Goal: Task Accomplishment & Management: Manage account settings

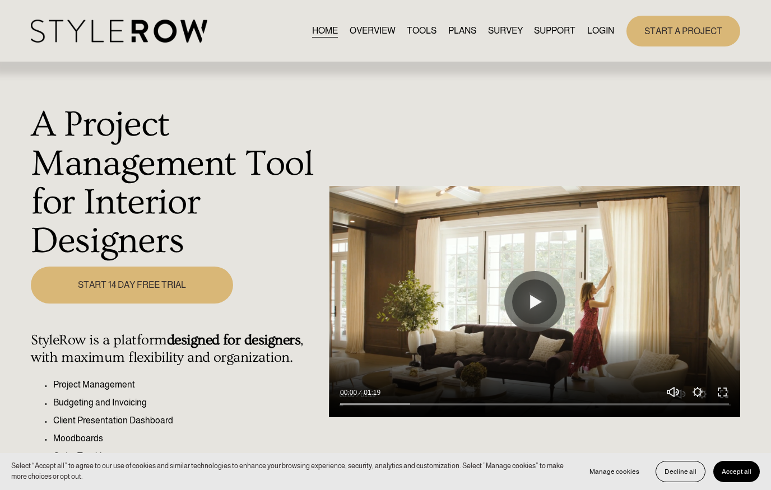
click at [588, 32] on link "LOGIN" at bounding box center [600, 31] width 27 height 15
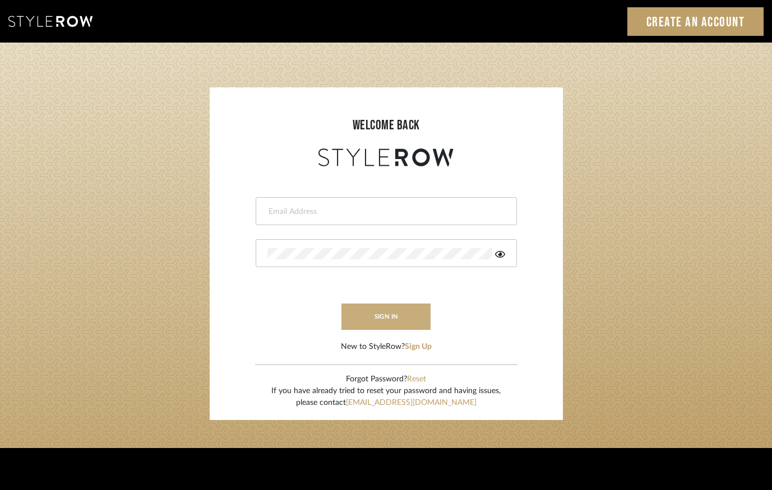
type input "lindsey@lindseymillerinteriors.com"
click at [392, 319] on button "sign in" at bounding box center [386, 317] width 90 height 26
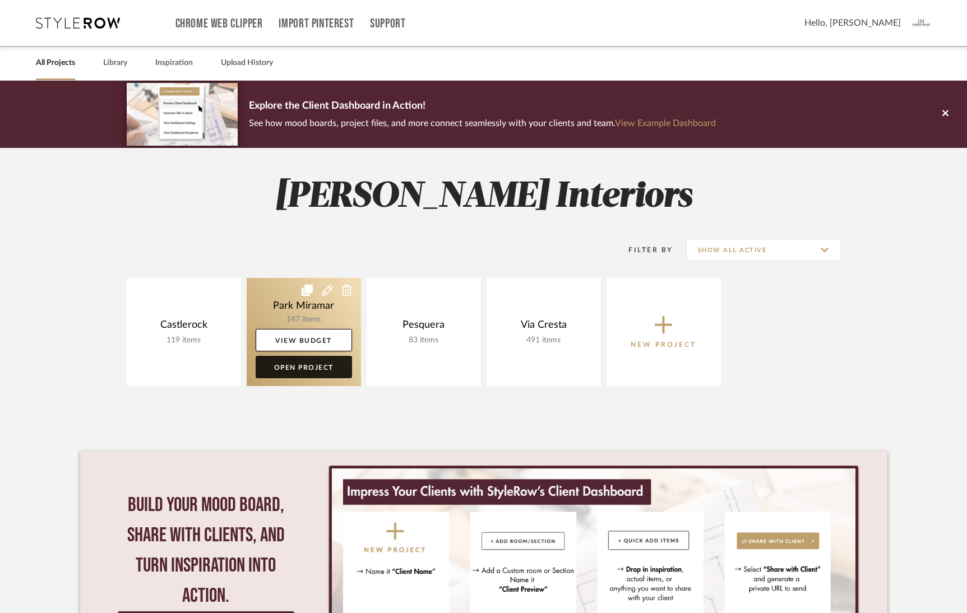
click at [304, 366] on link "Open Project" at bounding box center [304, 367] width 96 height 22
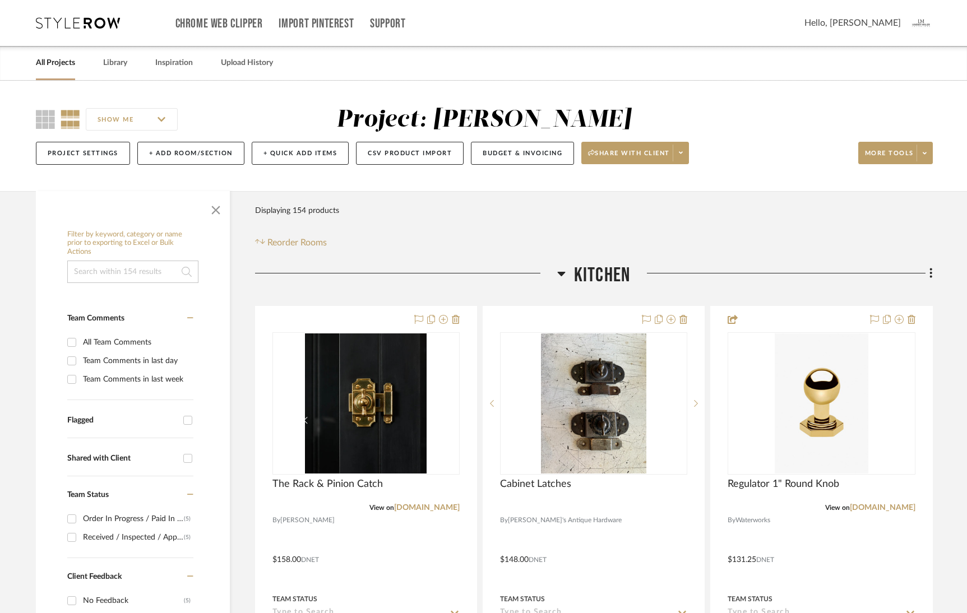
click at [216, 212] on span "button" at bounding box center [215, 207] width 27 height 27
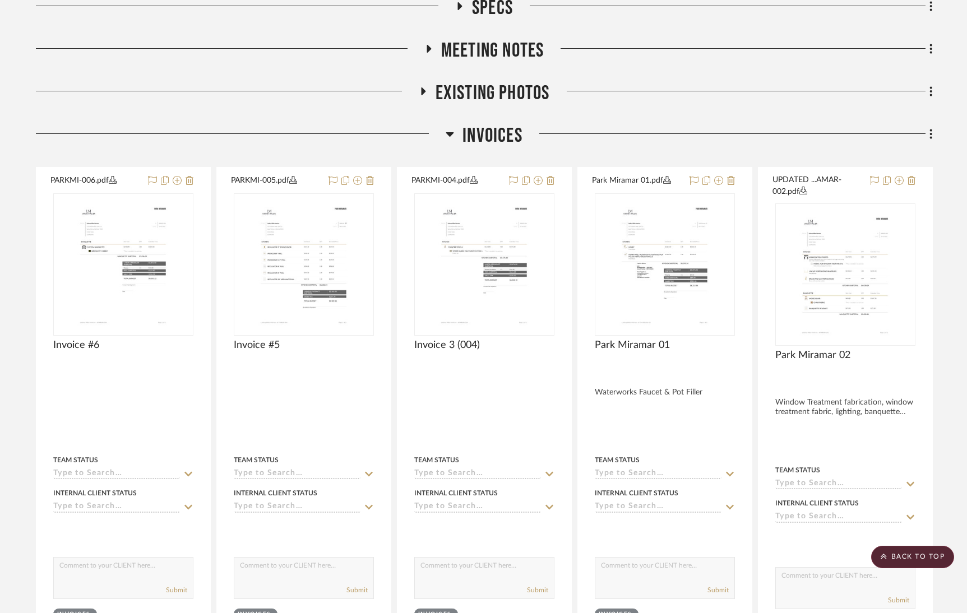
scroll to position [1545, 0]
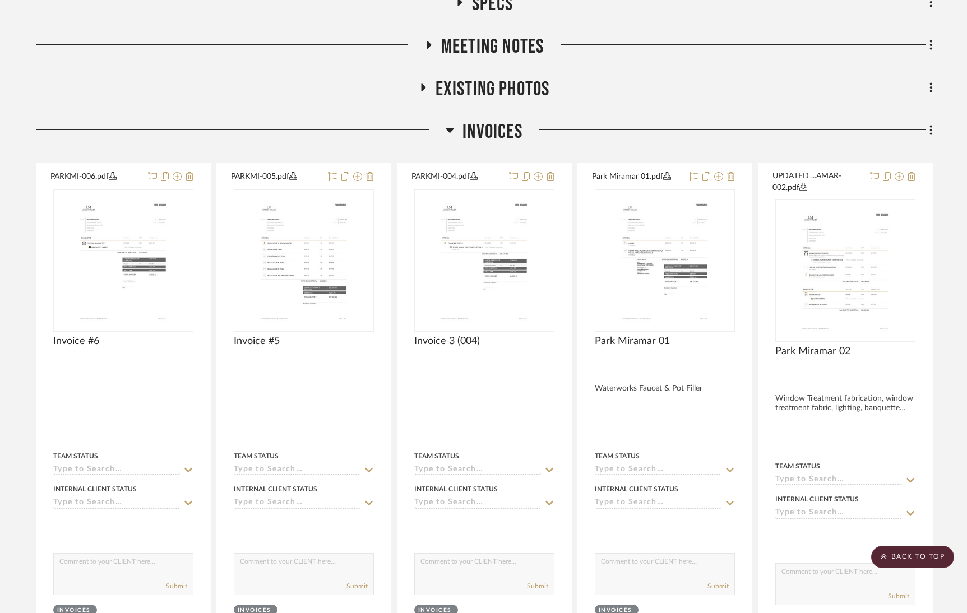
click at [448, 128] on icon at bounding box center [450, 130] width 8 height 4
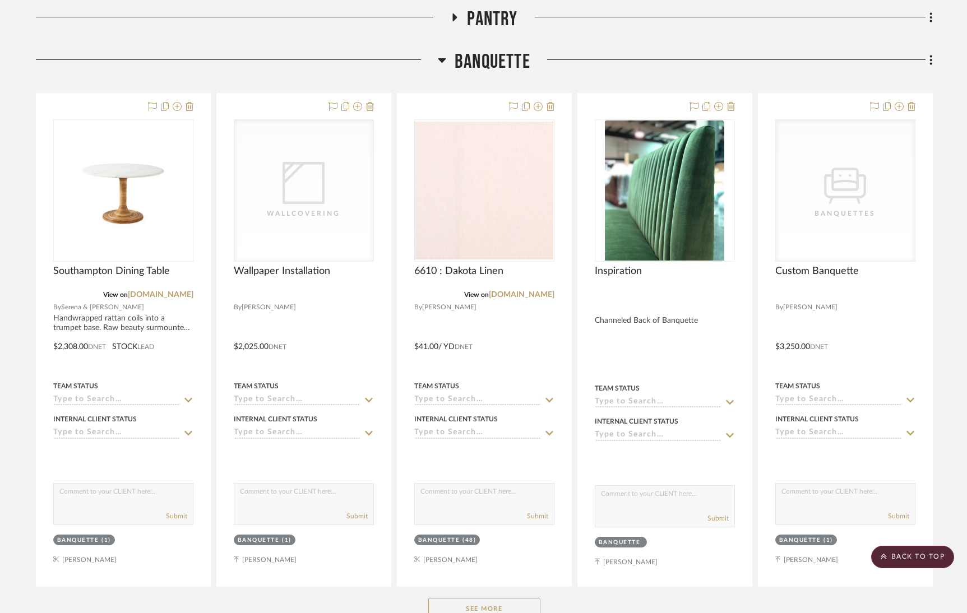
scroll to position [826, 0]
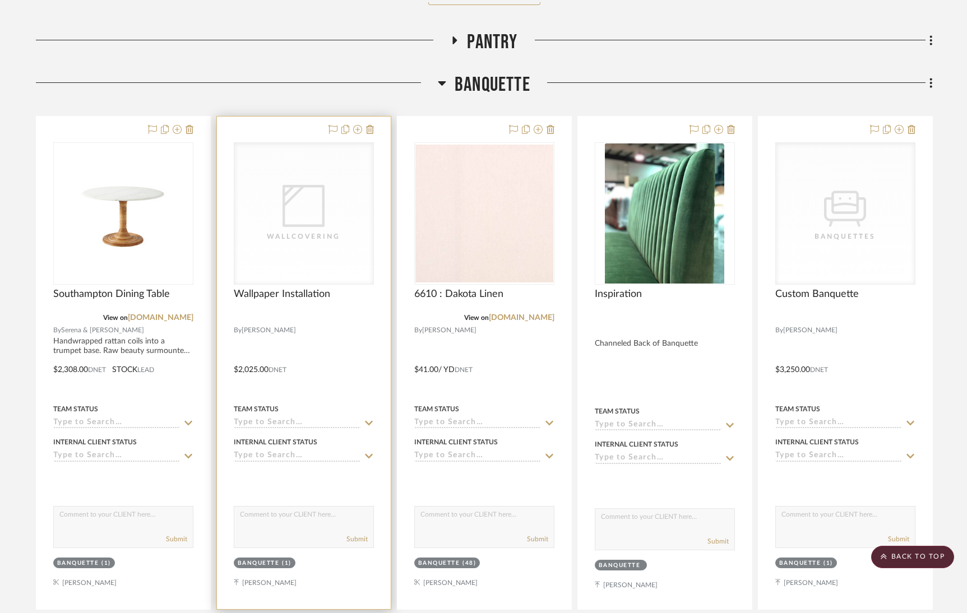
click at [315, 221] on icon "0" at bounding box center [303, 206] width 42 height 42
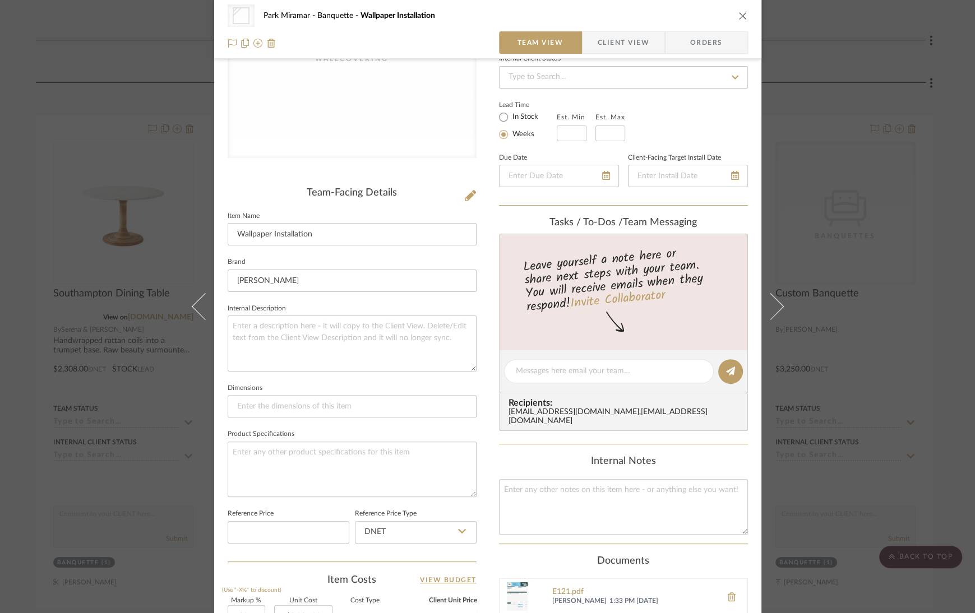
scroll to position [0, 0]
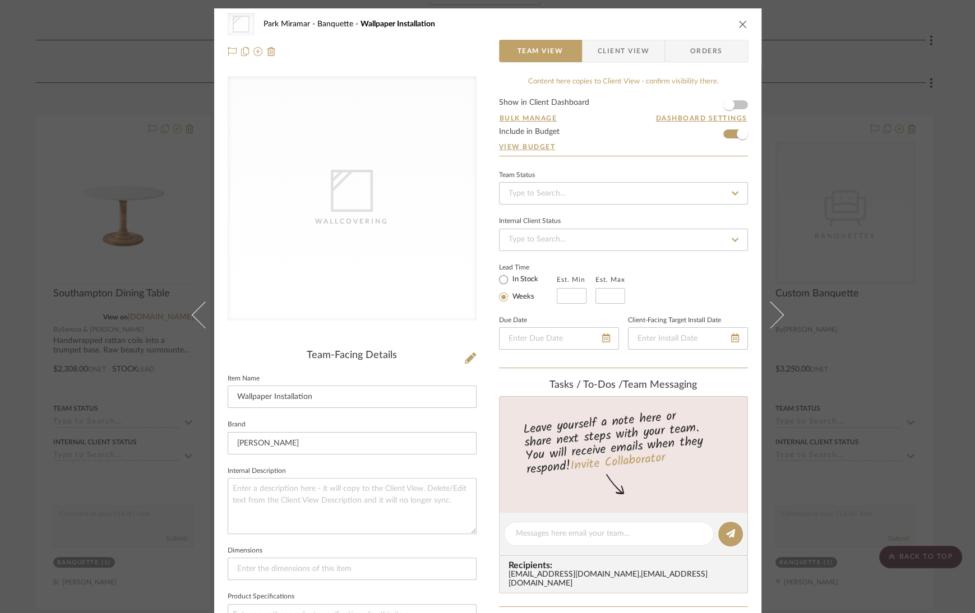
click at [739, 24] on icon "close" at bounding box center [742, 24] width 9 height 9
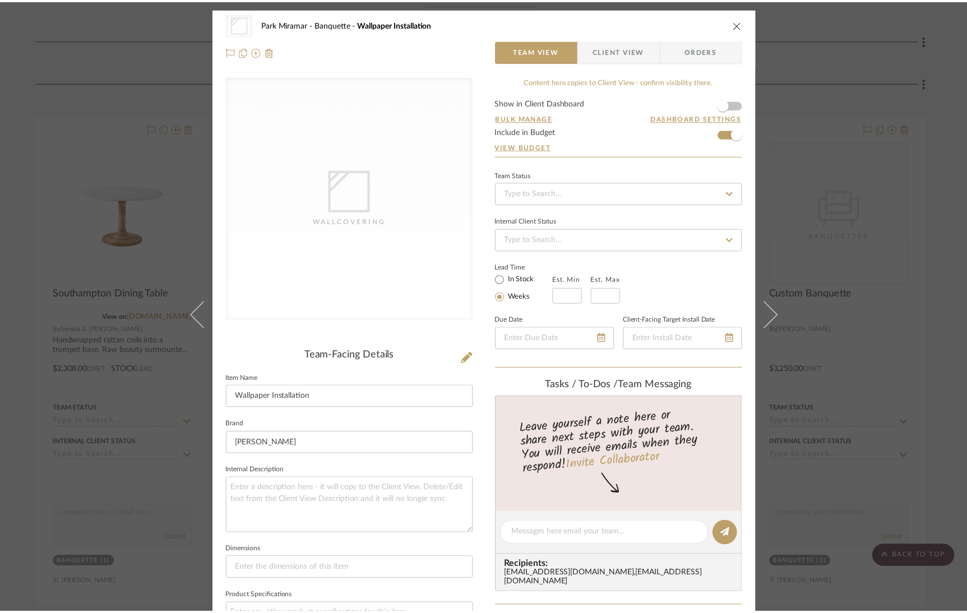
scroll to position [826, 0]
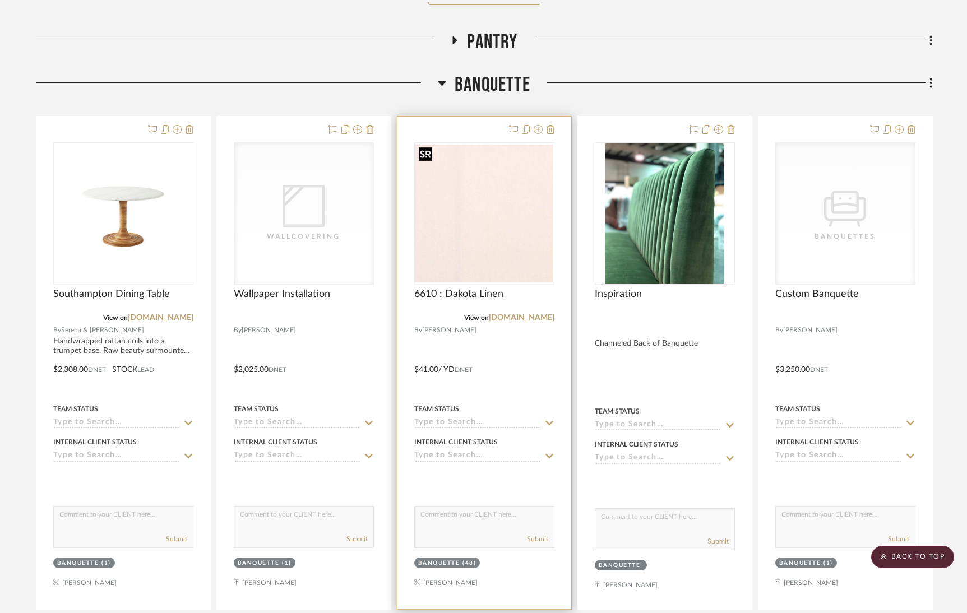
click at [491, 239] on img "0" at bounding box center [484, 214] width 138 height 138
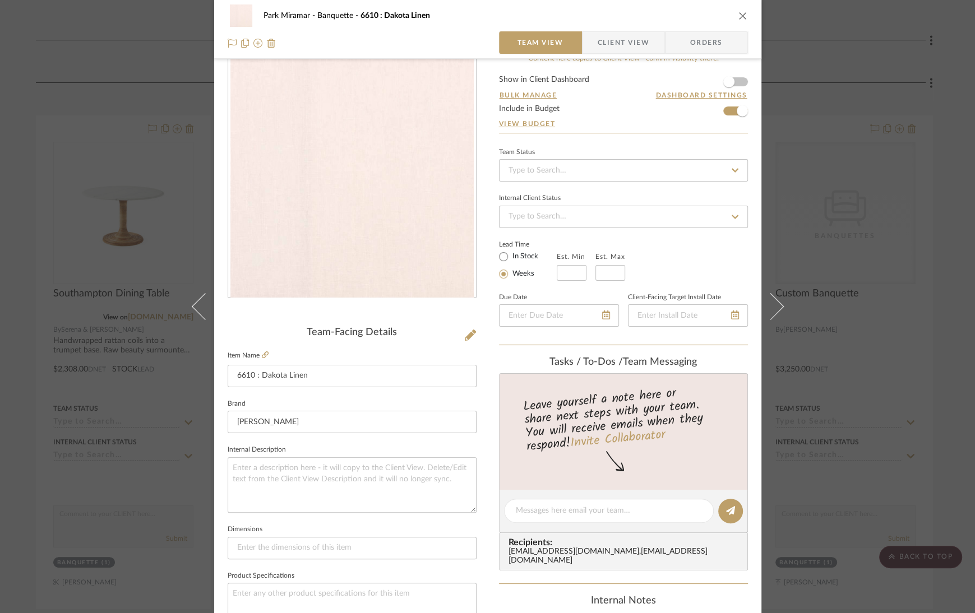
scroll to position [0, 0]
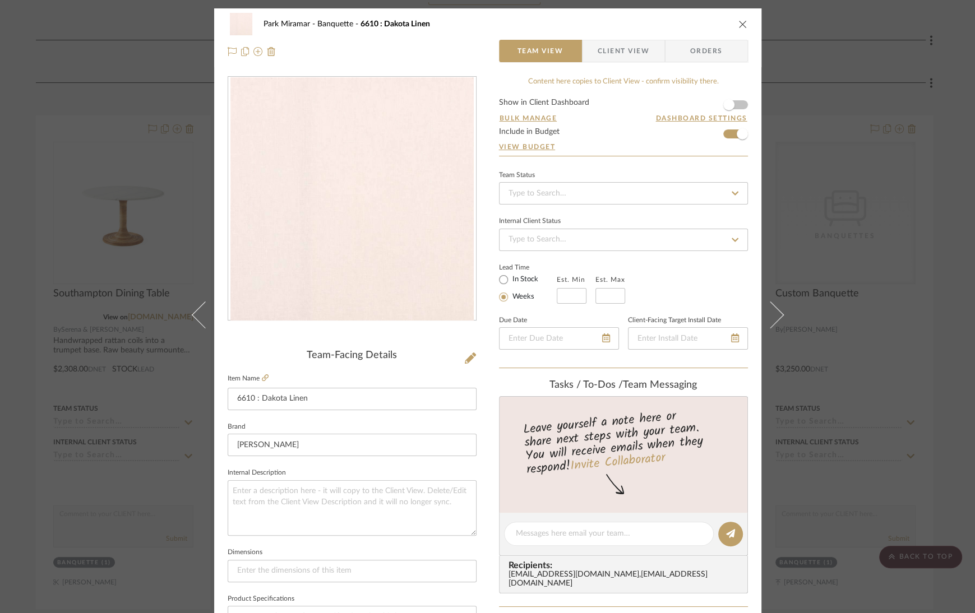
click at [738, 25] on icon "close" at bounding box center [742, 24] width 9 height 9
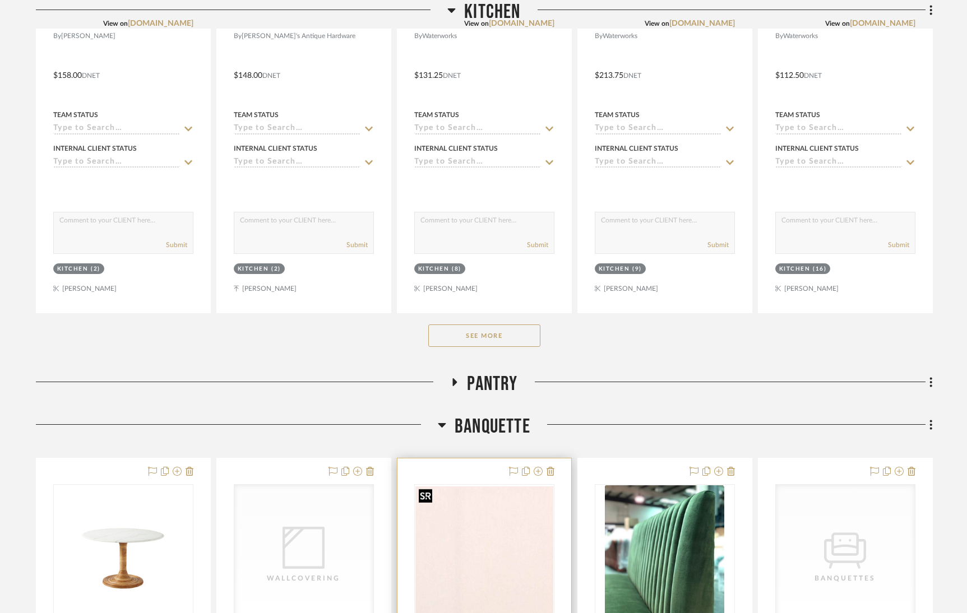
scroll to position [537, 0]
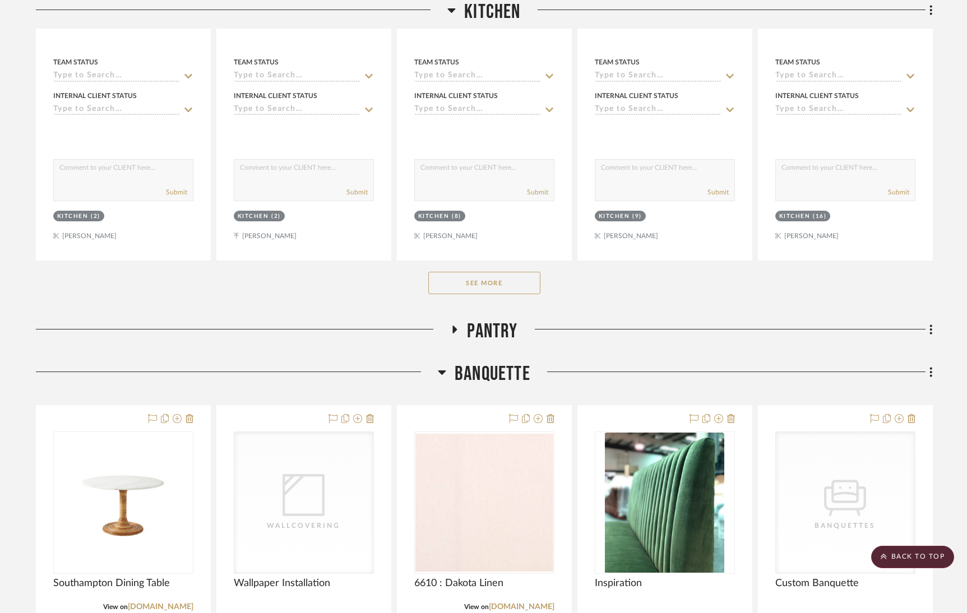
click at [504, 280] on button "See More" at bounding box center [484, 283] width 112 height 22
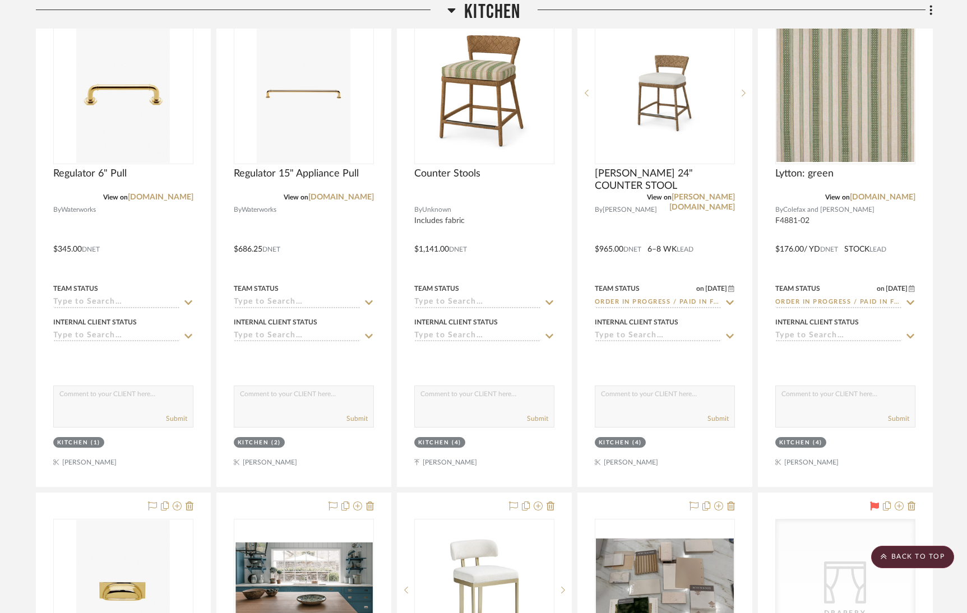
scroll to position [810, 0]
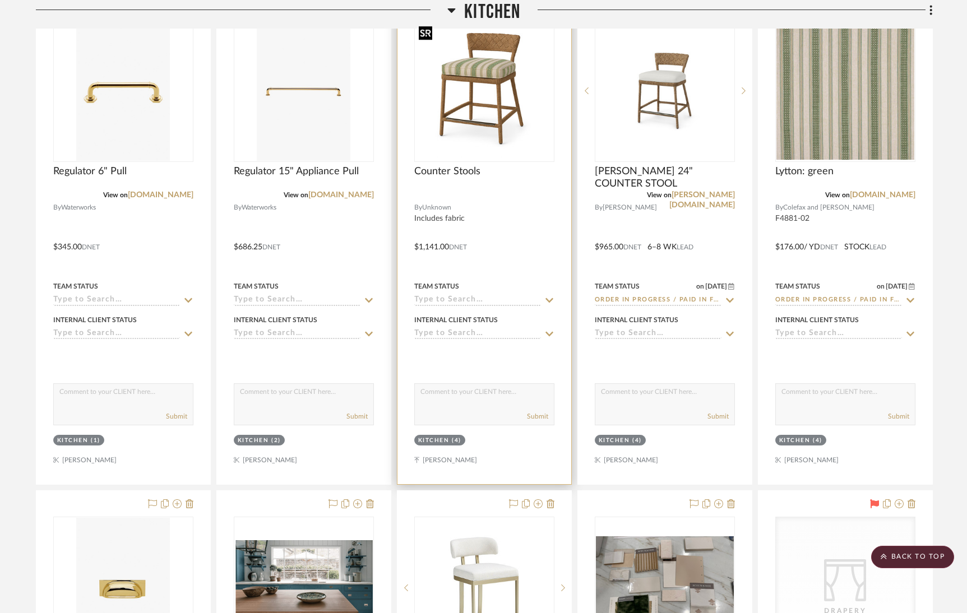
click at [507, 109] on img "0" at bounding box center [484, 91] width 138 height 134
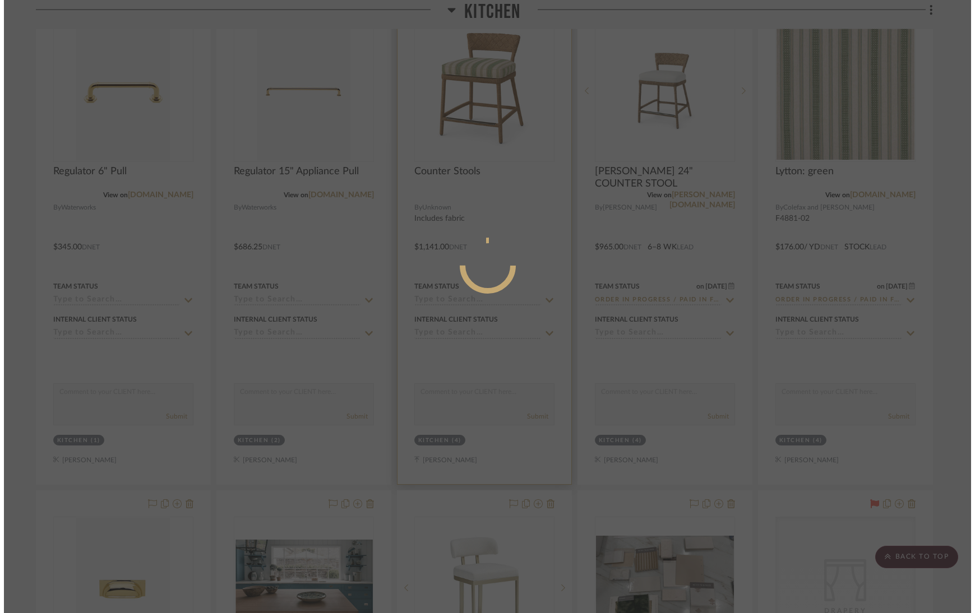
scroll to position [0, 0]
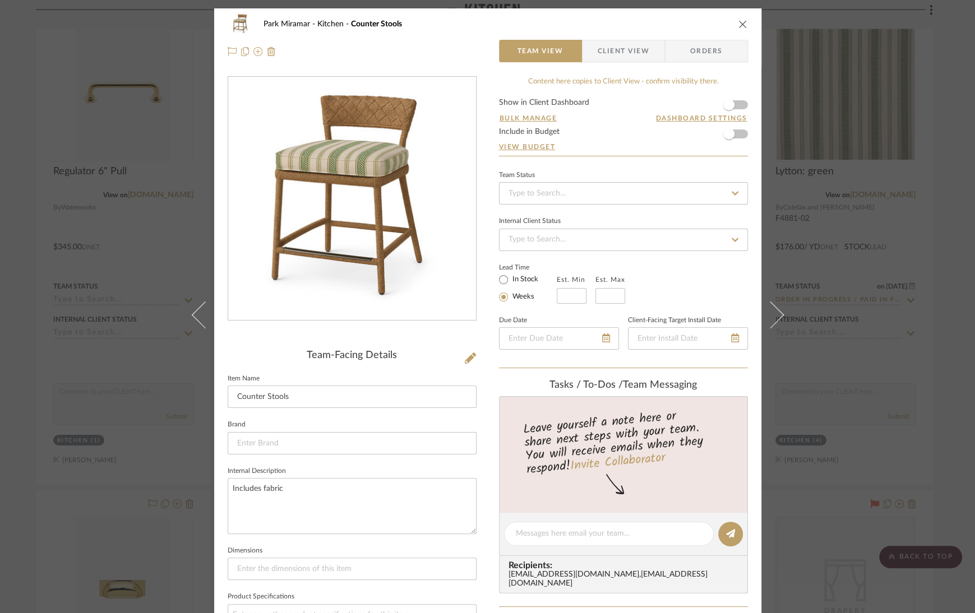
click at [381, 209] on img "0" at bounding box center [352, 198] width 248 height 241
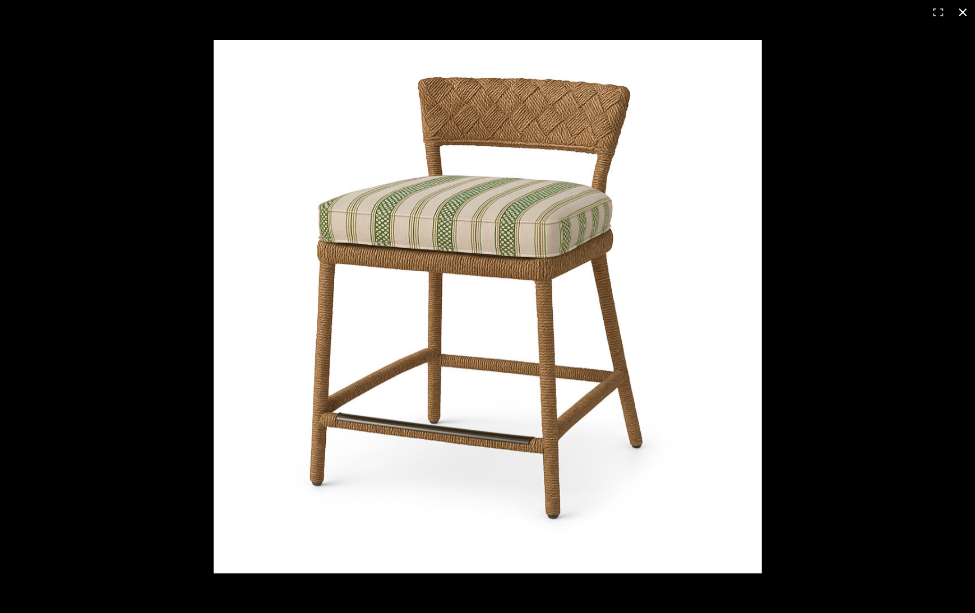
click at [958, 12] on button at bounding box center [962, 12] width 25 height 25
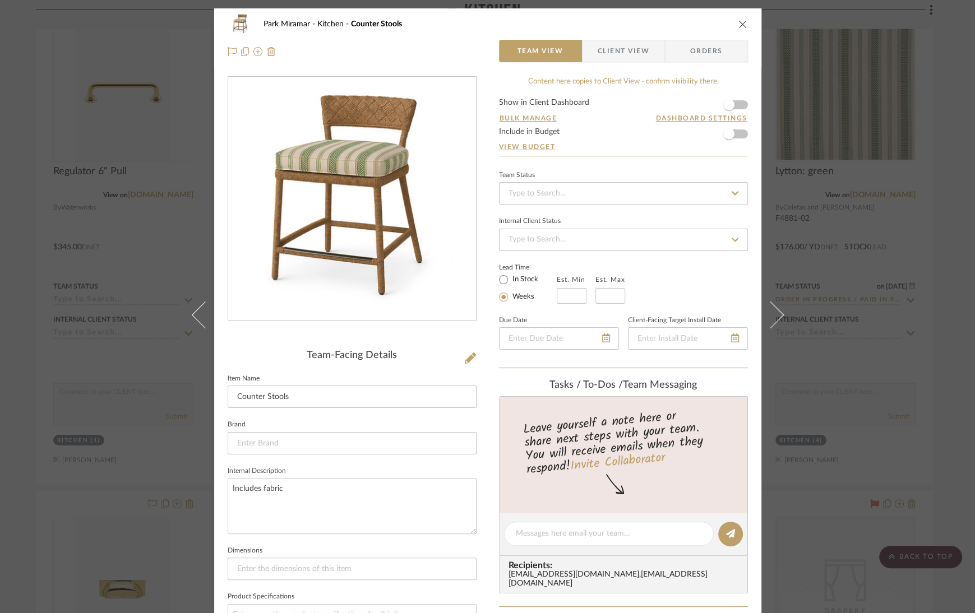
click at [740, 24] on icon "close" at bounding box center [742, 24] width 9 height 9
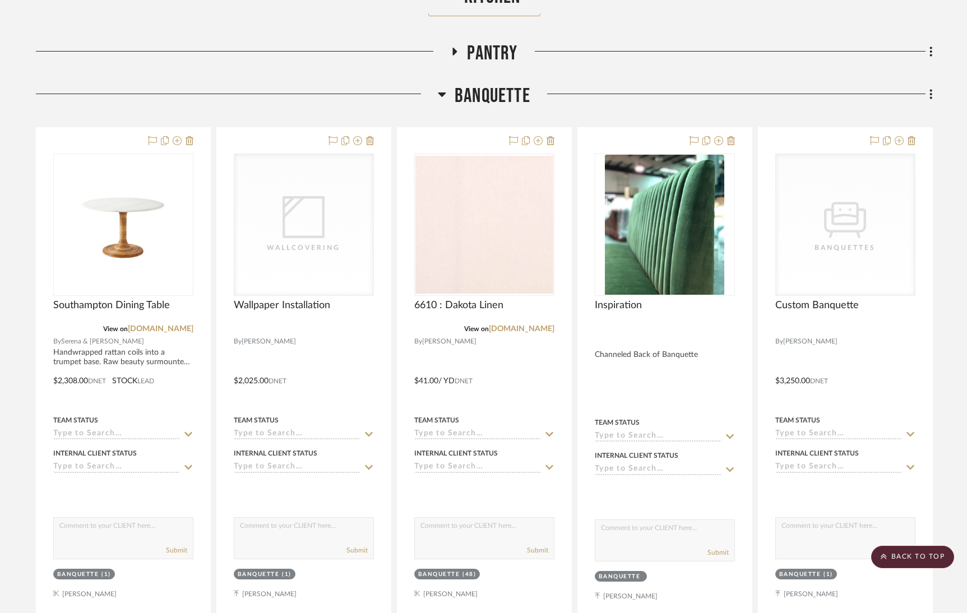
scroll to position [10818, 0]
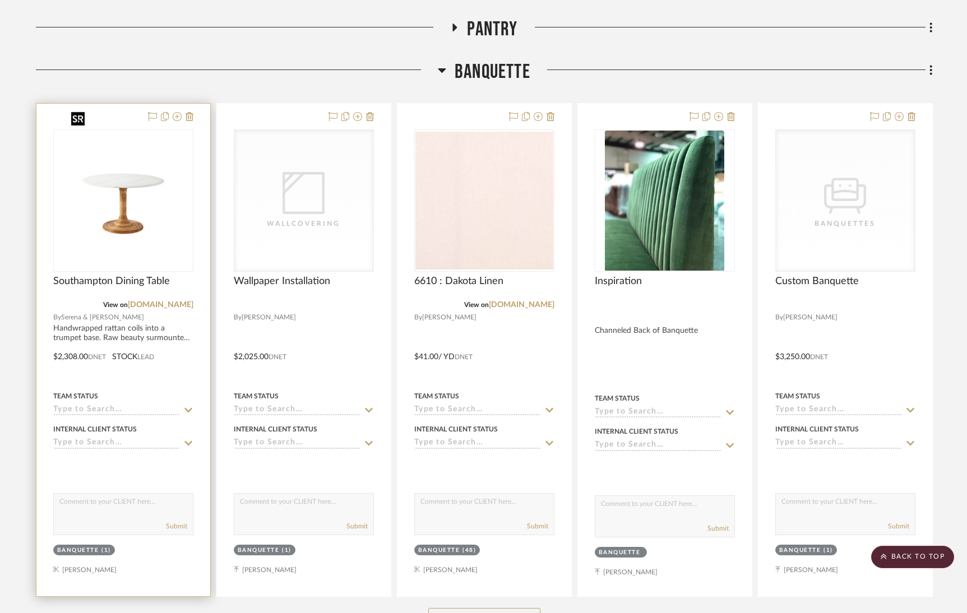
click at [108, 189] on img "0" at bounding box center [123, 201] width 112 height 140
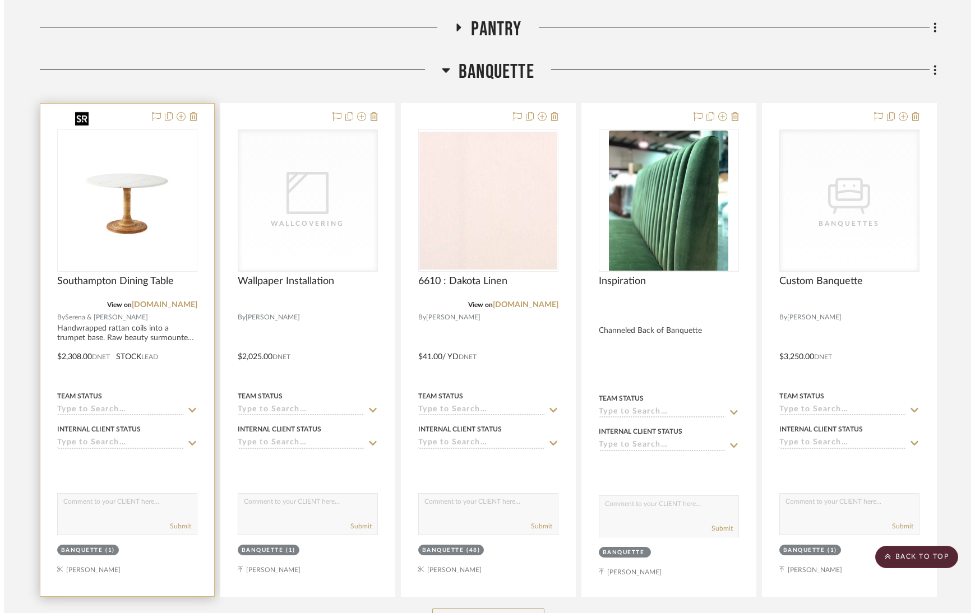
scroll to position [0, 0]
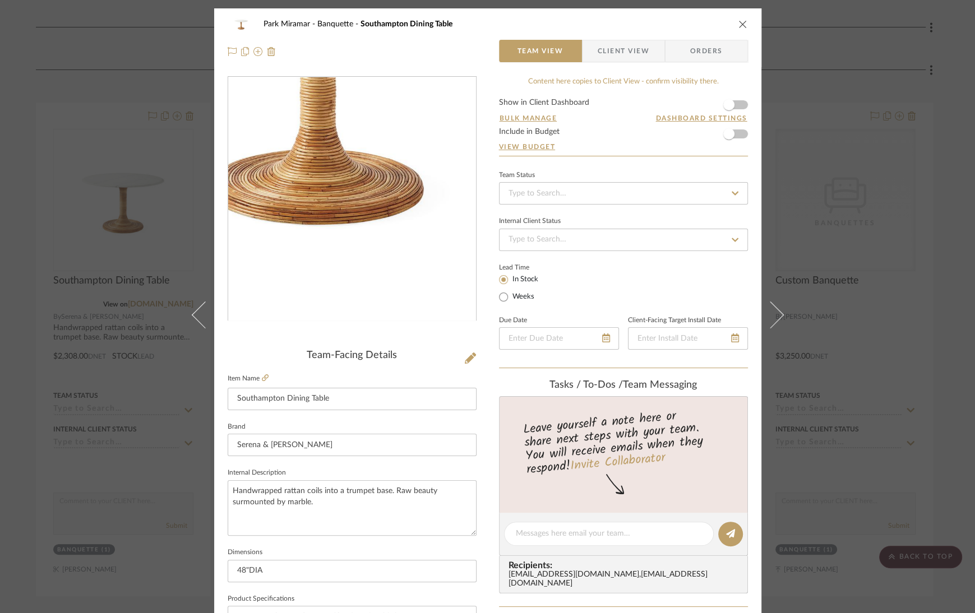
click at [359, 248] on img "0" at bounding box center [351, 198] width 194 height 243
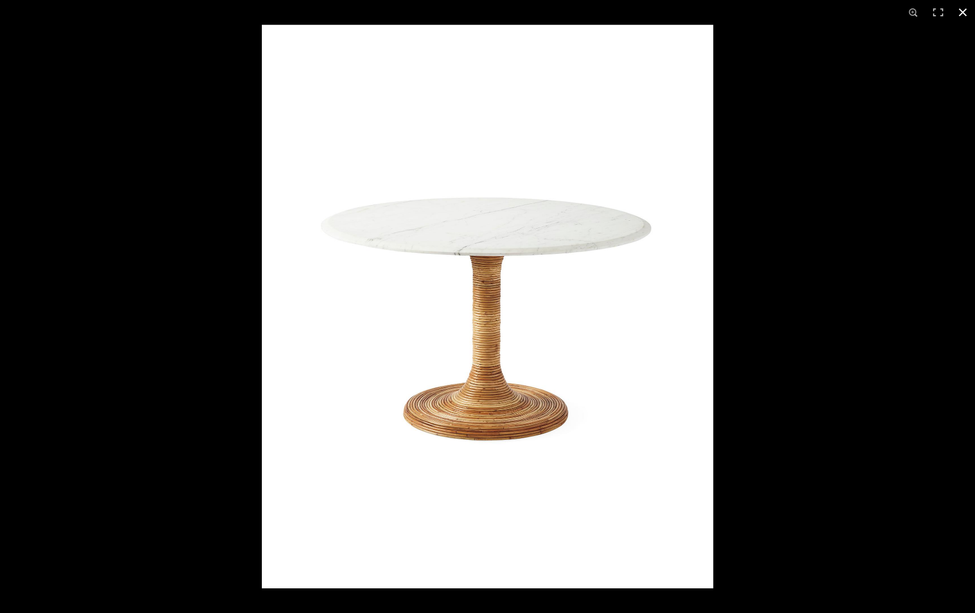
click at [961, 15] on button at bounding box center [962, 12] width 25 height 25
